Goal: Task Accomplishment & Management: Use online tool/utility

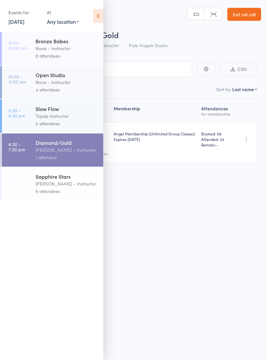
click at [59, 192] on div "6 attendees" at bounding box center [66, 190] width 62 height 7
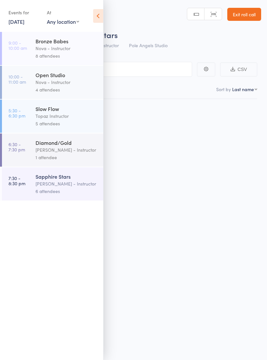
click at [95, 13] on icon at bounding box center [98, 16] width 10 height 14
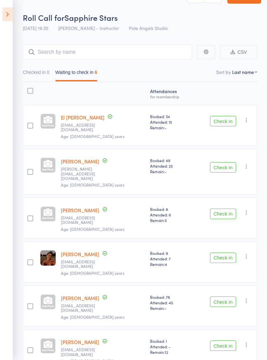
scroll to position [20, 0]
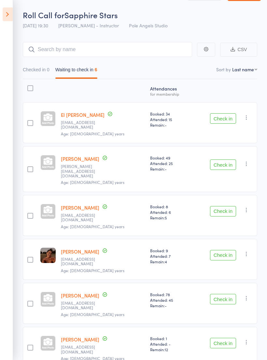
click at [217, 338] on button "Check in" at bounding box center [223, 343] width 26 height 10
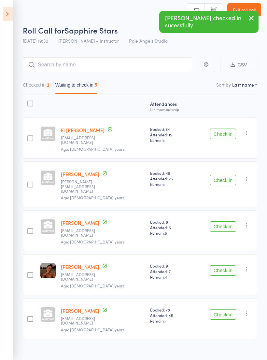
scroll to position [5, 0]
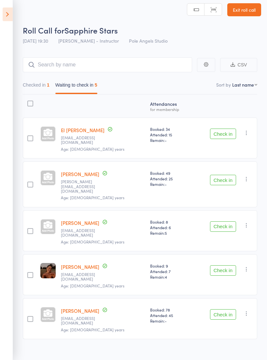
click at [225, 309] on button "Check in" at bounding box center [223, 314] width 26 height 10
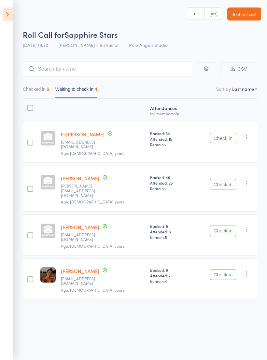
click at [224, 179] on button "Check in" at bounding box center [223, 184] width 26 height 10
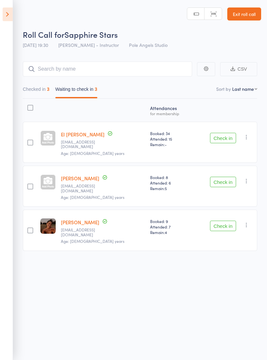
click at [224, 177] on button "Check in" at bounding box center [223, 182] width 26 height 10
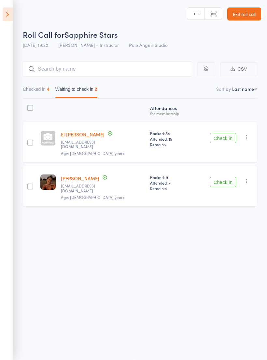
click at [224, 135] on button "Check in" at bounding box center [223, 138] width 26 height 10
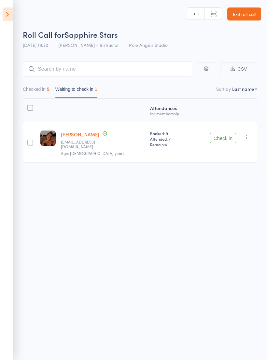
click at [225, 133] on button "Check in" at bounding box center [223, 138] width 26 height 10
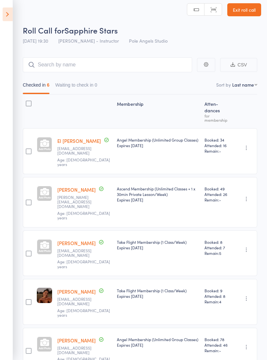
click at [10, 16] on icon at bounding box center [8, 14] width 10 height 14
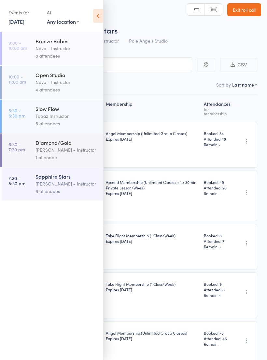
click at [23, 24] on link "[DATE]" at bounding box center [16, 21] width 16 height 7
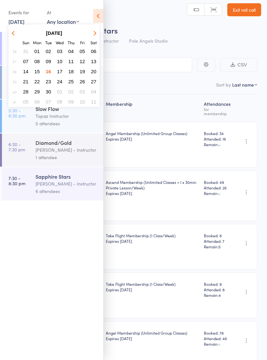
click at [60, 70] on span "17" at bounding box center [60, 72] width 6 height 6
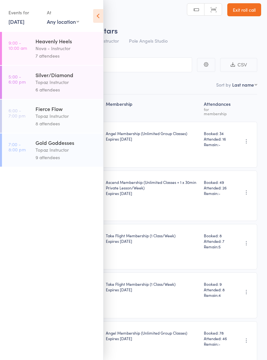
click at [59, 87] on div "6 attendees" at bounding box center [66, 89] width 62 height 7
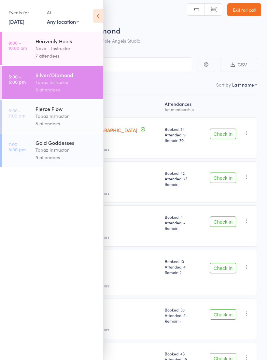
click at [100, 21] on icon at bounding box center [98, 16] width 10 height 14
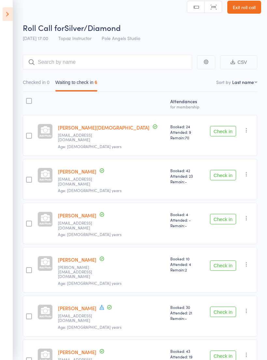
scroll to position [6, 0]
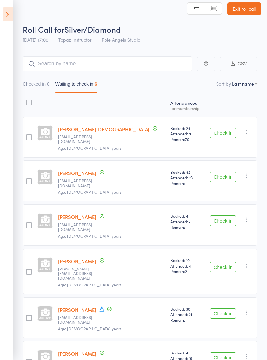
click at [4, 6] on aside "Events for [DATE] [DATE] [DATE] Sun Mon Tue Wed Thu Fri Sat 36 31 01 02 03 04 0…" at bounding box center [6, 180] width 13 height 360
click at [10, 12] on icon at bounding box center [8, 14] width 10 height 14
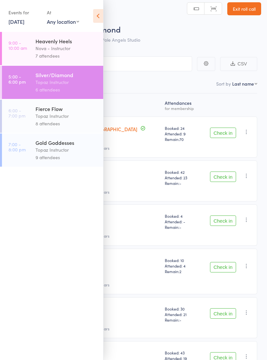
click at [59, 160] on div "9 attendees" at bounding box center [66, 157] width 62 height 7
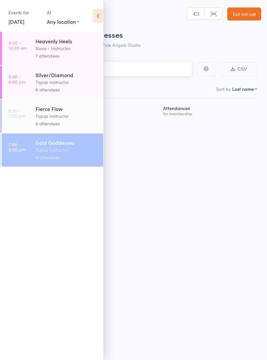
scroll to position [5, 0]
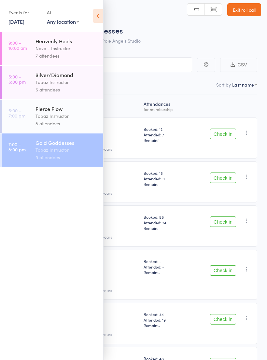
click at [103, 15] on icon at bounding box center [98, 16] width 10 height 14
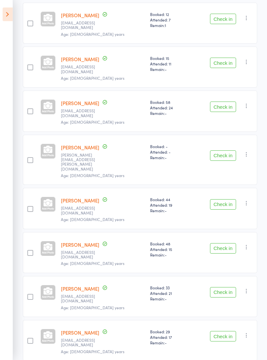
scroll to position [0, 0]
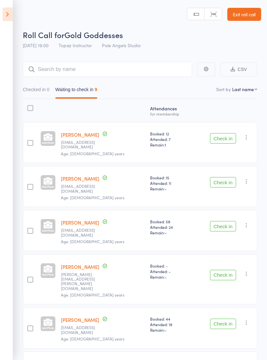
click at [11, 13] on icon at bounding box center [8, 14] width 10 height 14
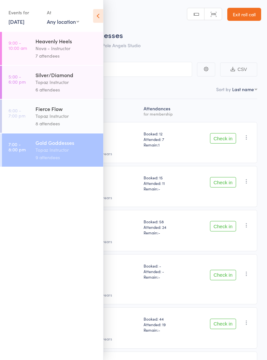
click at [24, 22] on link "[DATE]" at bounding box center [16, 21] width 16 height 7
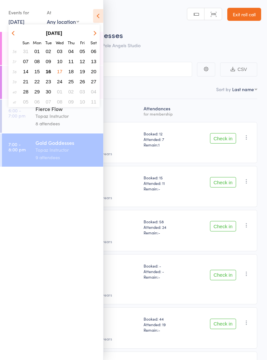
click at [48, 71] on span "16" at bounding box center [49, 72] width 6 height 6
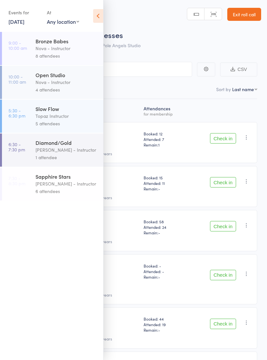
click at [61, 180] on div "Sapphire Stars" at bounding box center [66, 176] width 62 height 7
